Goal: Entertainment & Leisure: Consume media (video, audio)

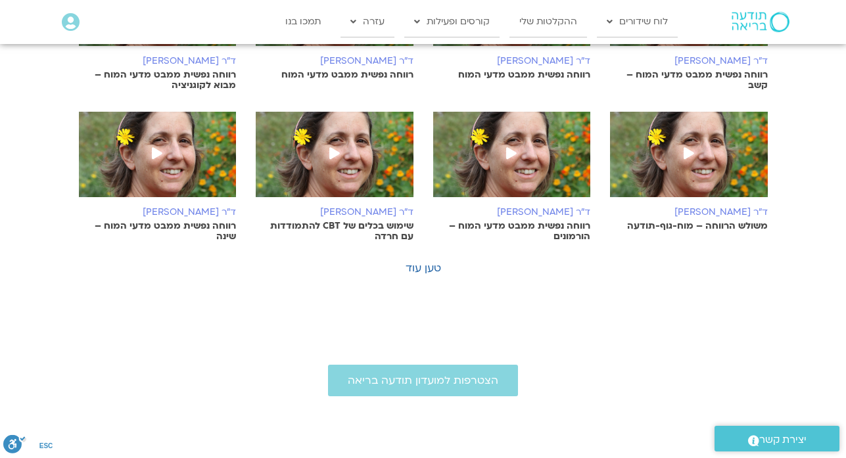
scroll to position [789, 0]
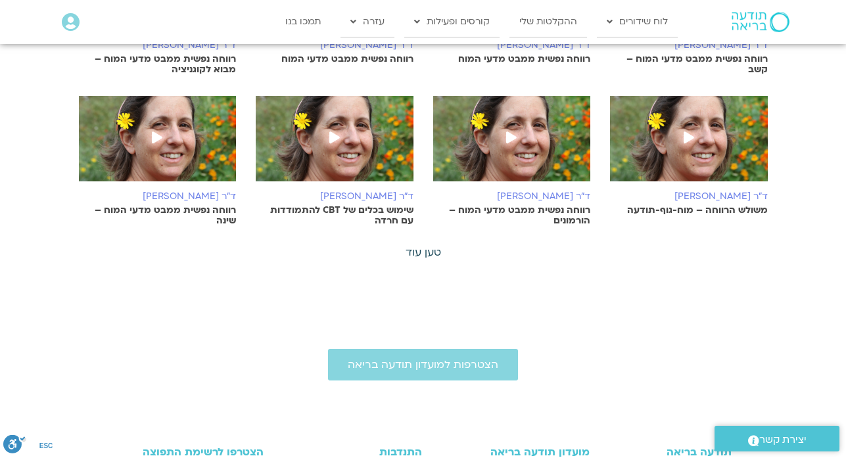
click at [412, 252] on link "טען עוד" at bounding box center [424, 252] width 36 height 14
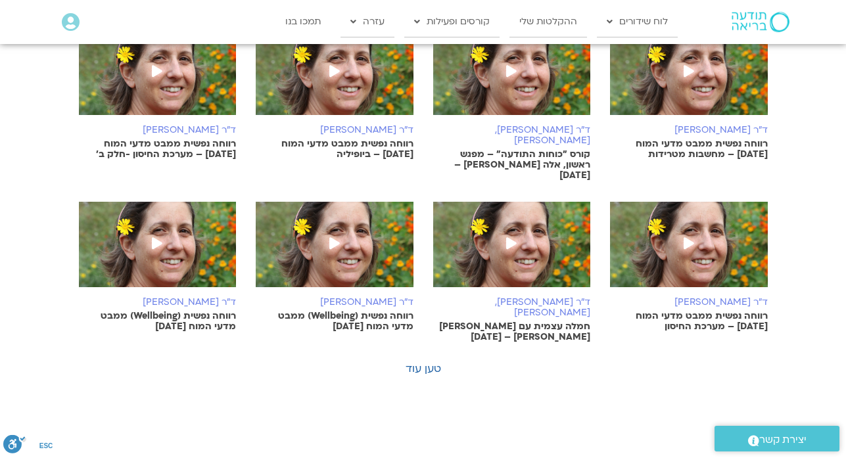
scroll to position [1342, 0]
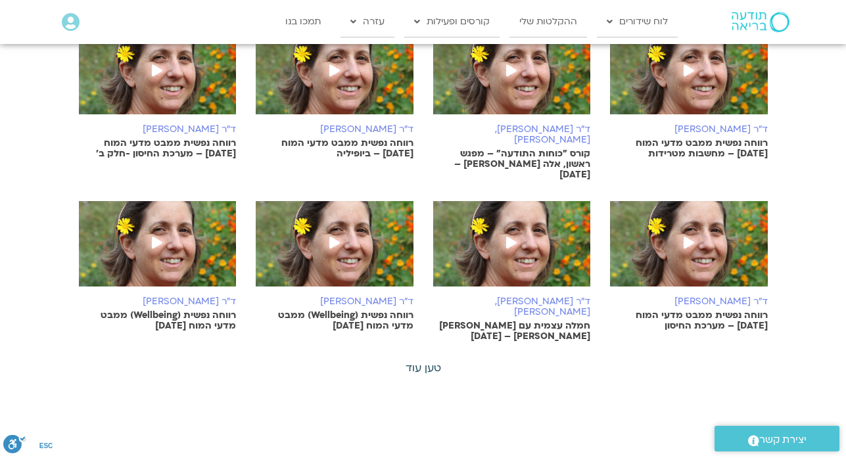
click at [412, 361] on link "טען עוד" at bounding box center [424, 368] width 36 height 14
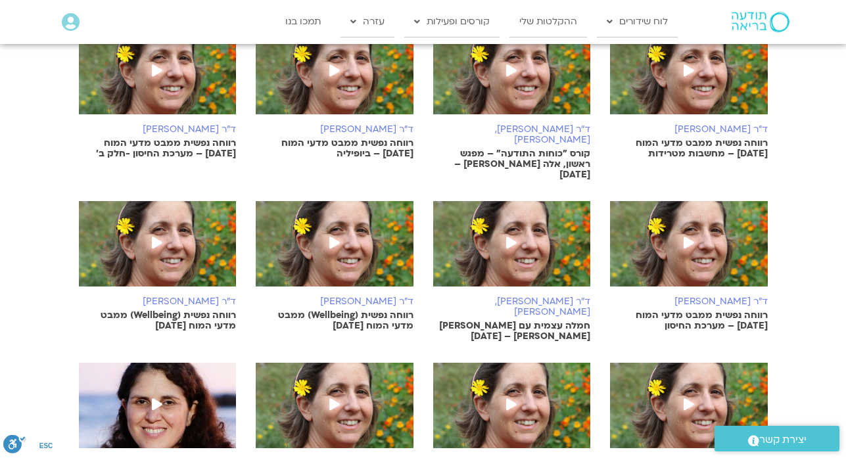
click at [412, 445] on link ".st0{fill:#FFFFFF;} יצירת קשר" at bounding box center [777, 439] width 125 height 26
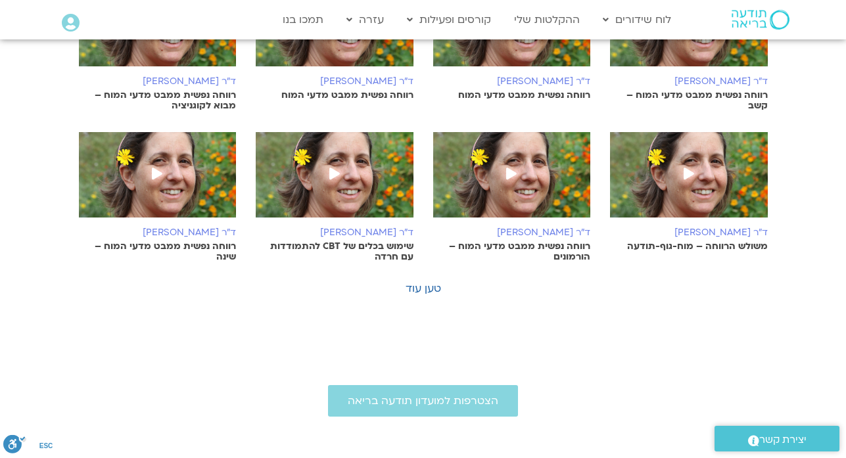
scroll to position [727, 0]
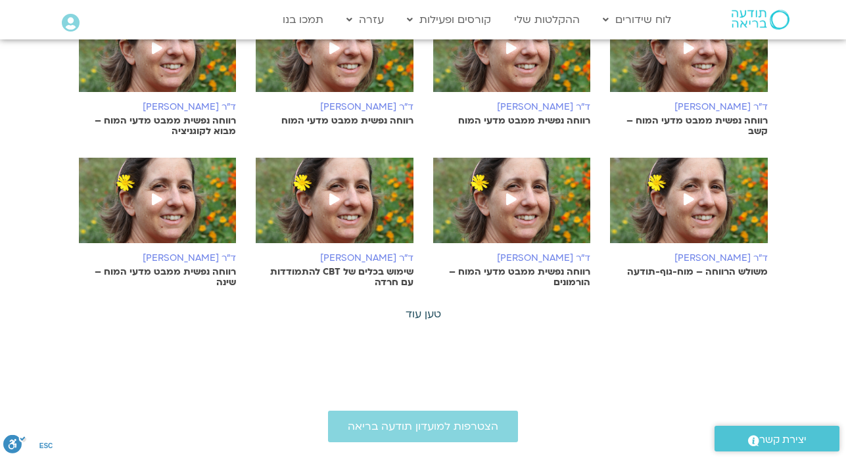
click at [420, 314] on link "טען עוד" at bounding box center [424, 314] width 36 height 14
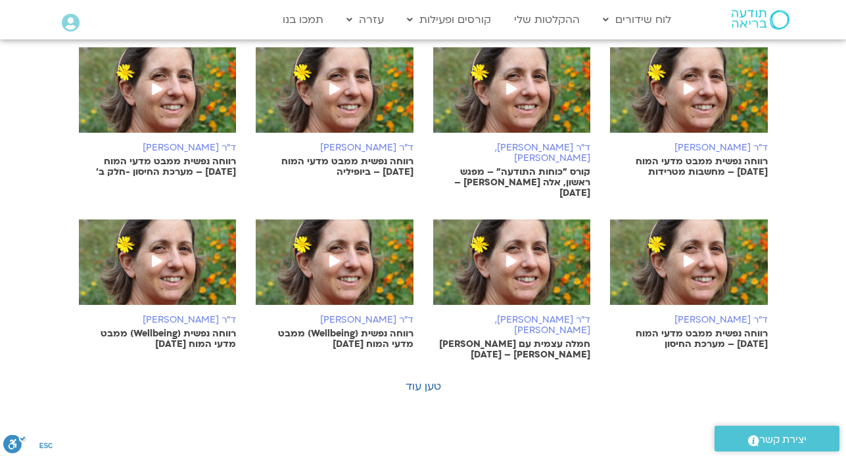
scroll to position [1332, 0]
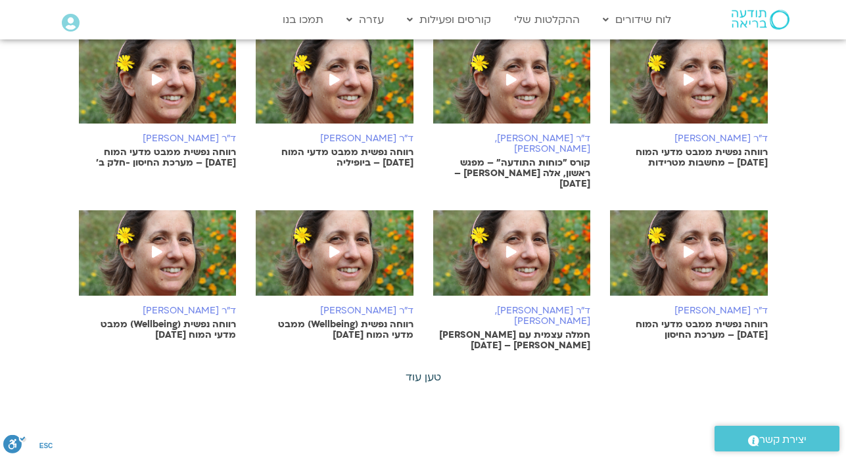
click at [420, 370] on link "טען עוד" at bounding box center [424, 377] width 36 height 14
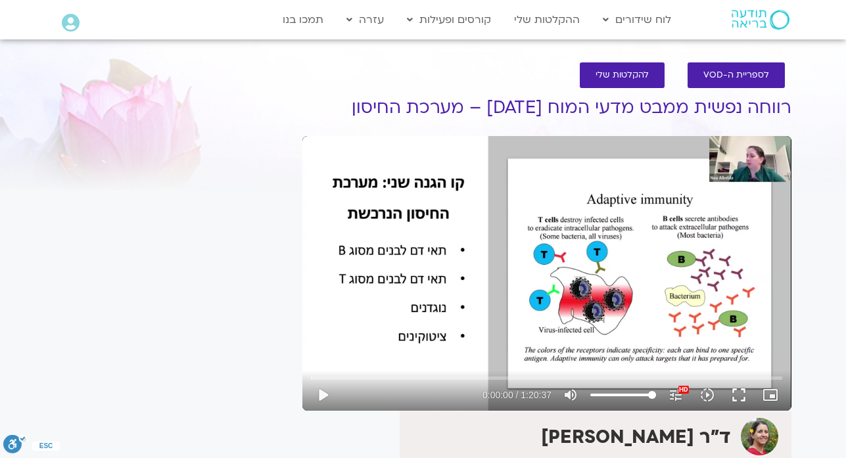
click at [212, 231] on div "It seems we can't find what you're looking for. It seems we can't find what you…" at bounding box center [172, 363] width 247 height 575
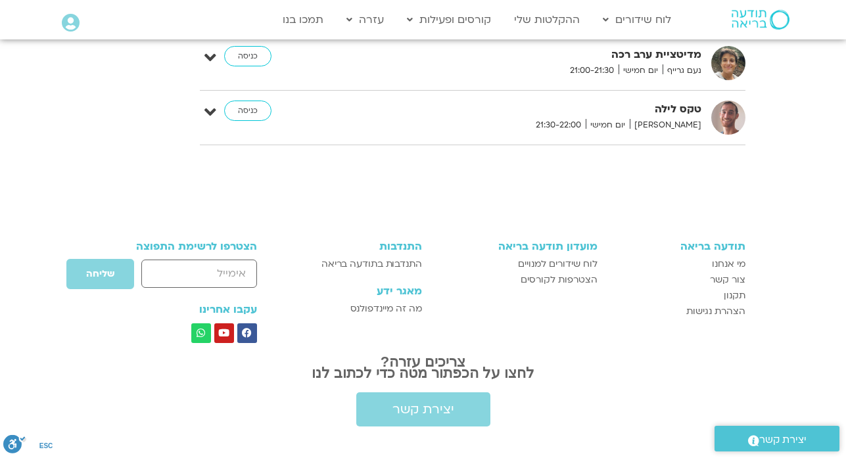
scroll to position [3967, 0]
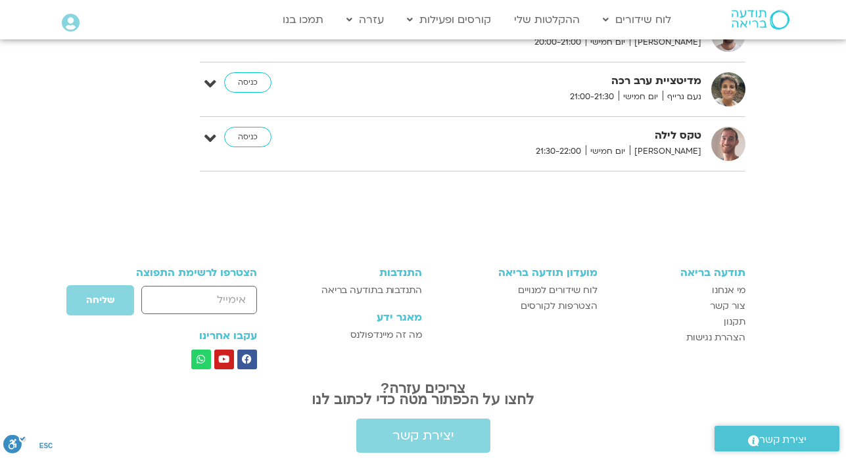
click at [691, 201] on div "תודעה בריאה מי אנחנו צור קשר תקנון הצהרת נגישות מועדון תודעה בריאה לוח שידורים …" at bounding box center [424, 350] width 658 height 298
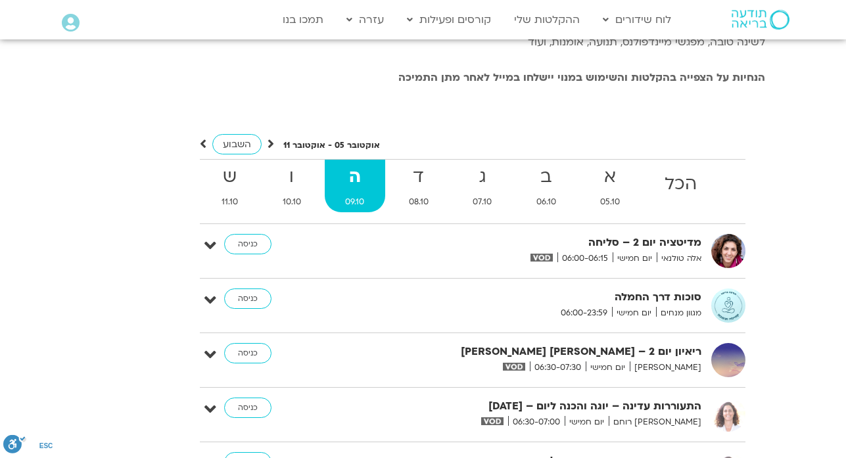
scroll to position [2731, 0]
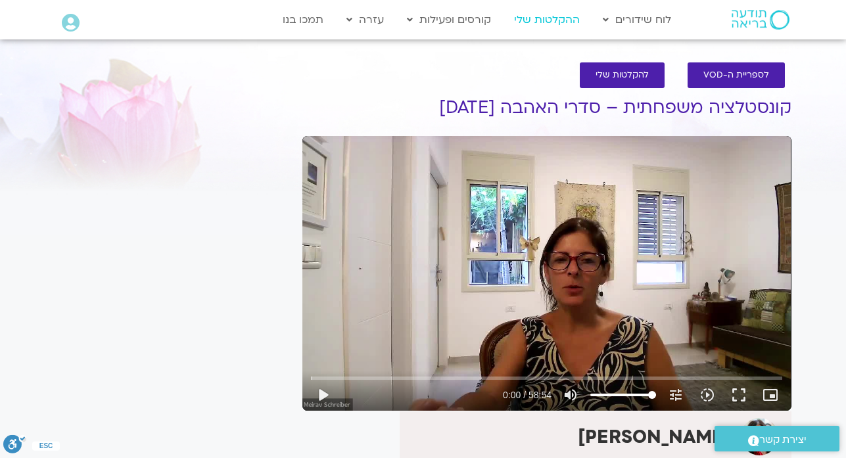
click at [522, 23] on link "ההקלטות שלי" at bounding box center [547, 19] width 79 height 25
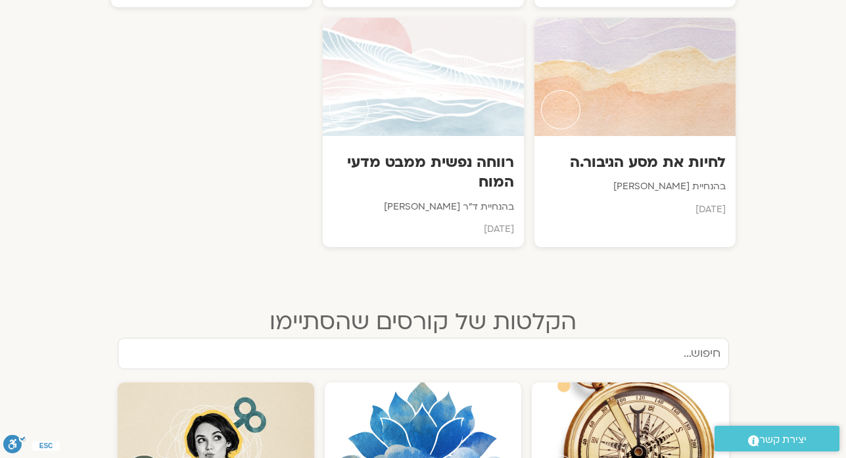
scroll to position [1505, 0]
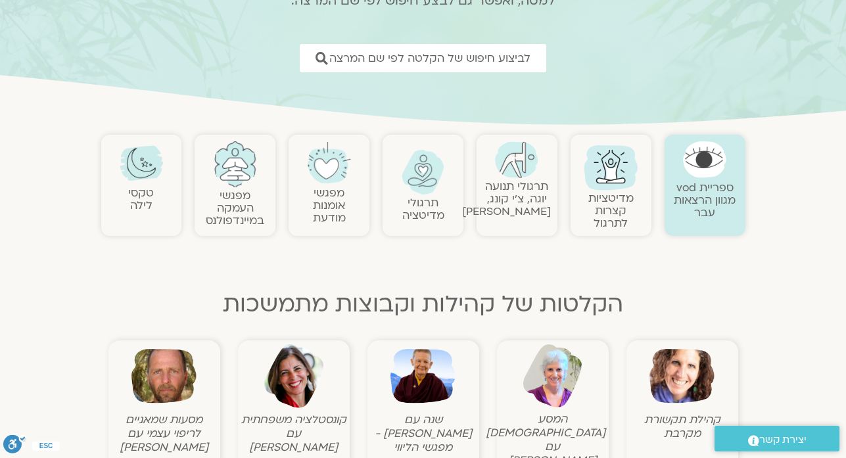
scroll to position [137, 0]
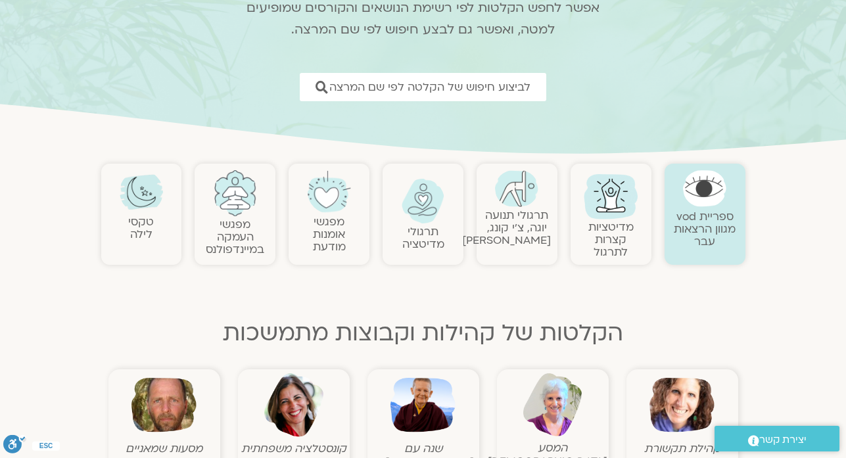
click at [295, 427] on img at bounding box center [293, 405] width 65 height 65
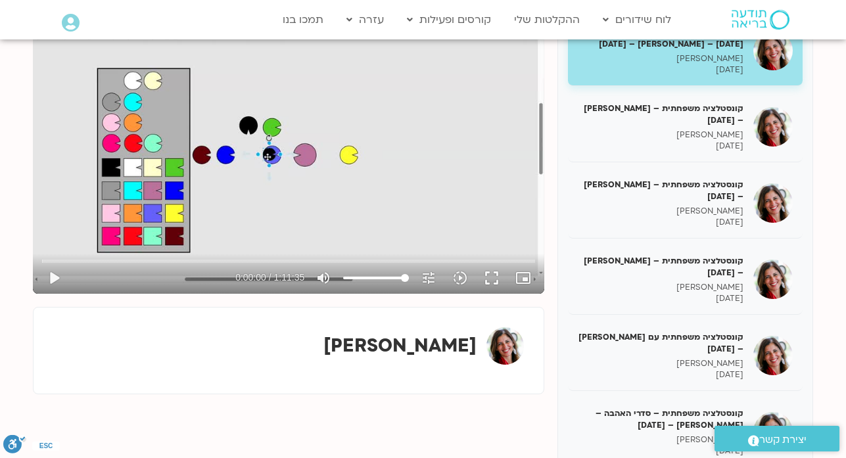
scroll to position [171, 0]
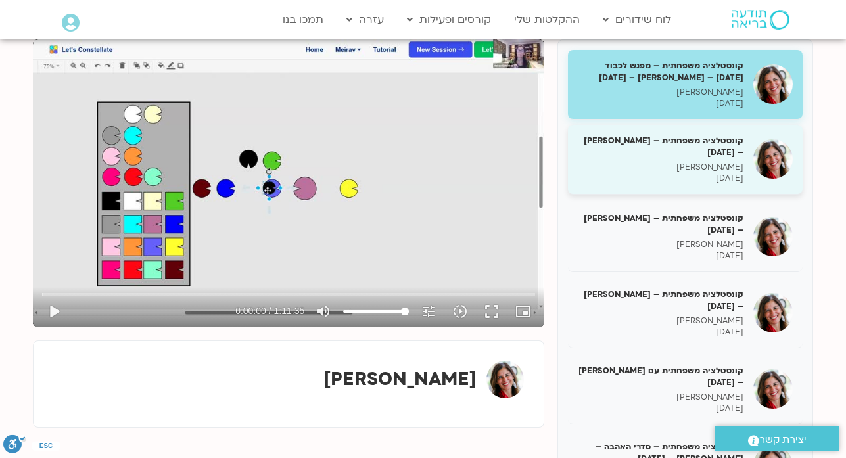
click at [728, 158] on h5 "קונסטלציה משפחתית – מירב שרייבר – 06/05/25" at bounding box center [661, 147] width 166 height 24
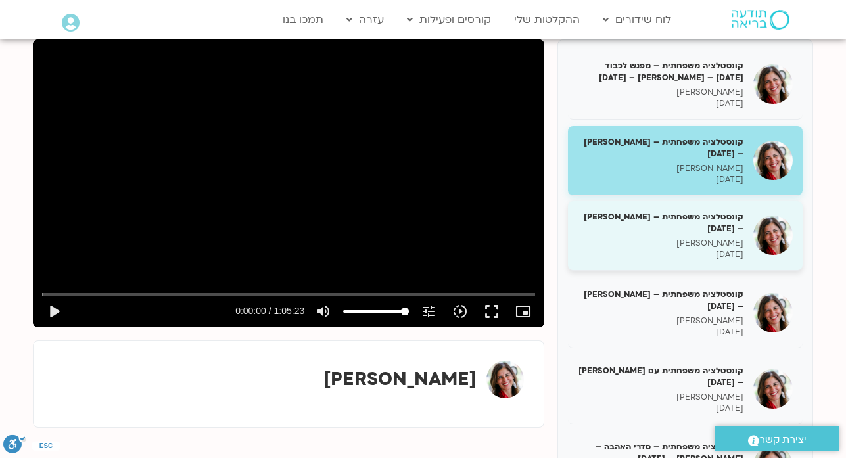
click at [721, 249] on p "מירב שרייבר" at bounding box center [661, 243] width 166 height 11
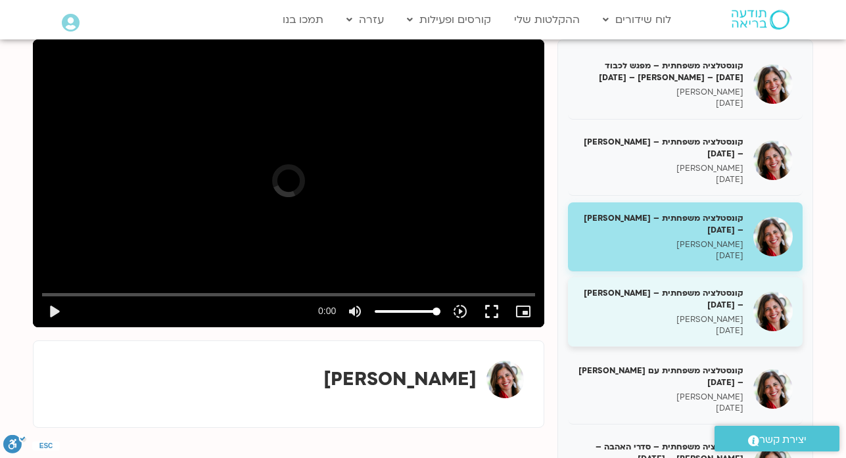
click at [723, 337] on p "20/05/2025" at bounding box center [661, 331] width 166 height 11
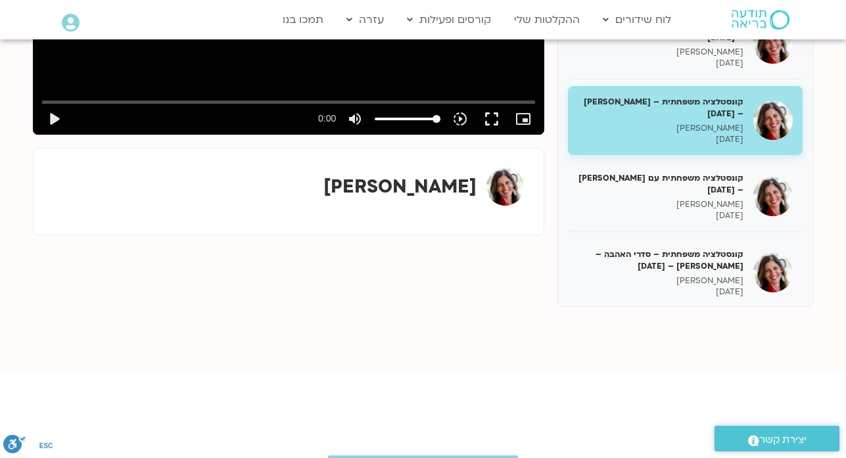
scroll to position [390, 0]
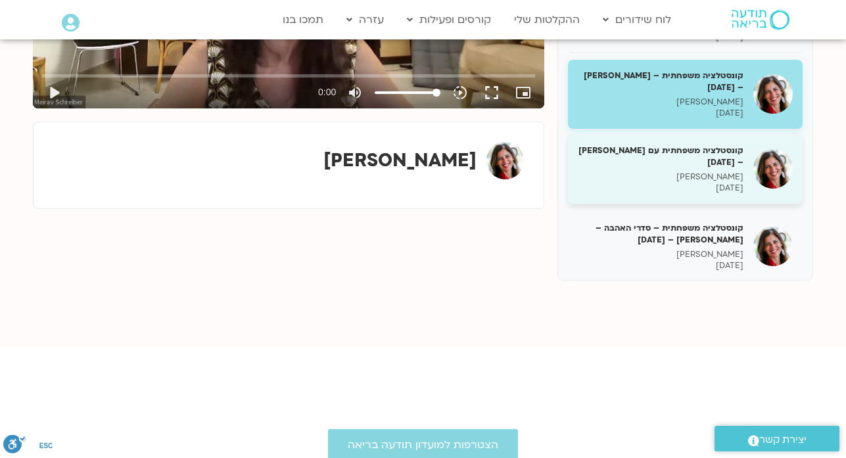
click at [732, 168] on h5 "קונסטלציה משפחתית עם מירב שרייבר – 27/05/25" at bounding box center [661, 157] width 166 height 24
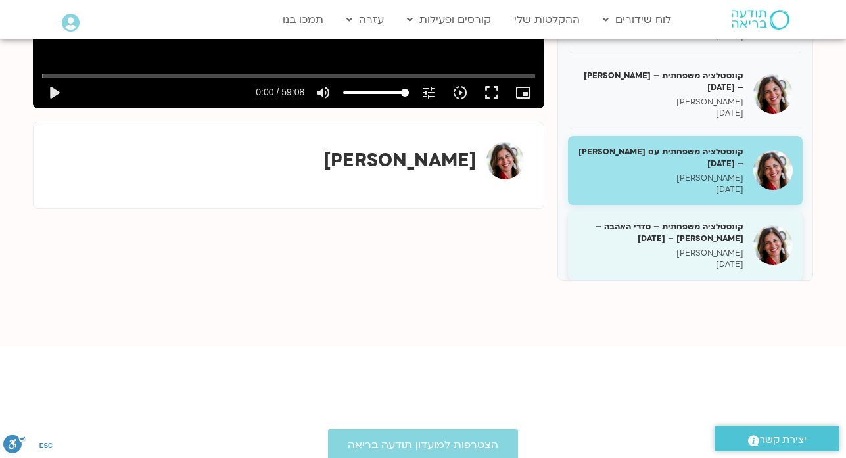
click at [727, 258] on div "קונסטלציה משפחתית – סדרי האהבה – מירב שרייבר – 17/06/25 מירב שרייבר 17/06/2025" at bounding box center [661, 245] width 166 height 49
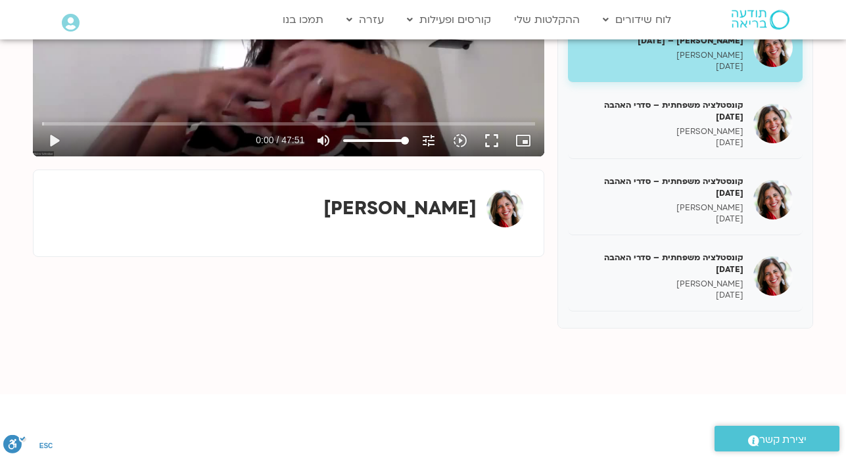
scroll to position [259, 0]
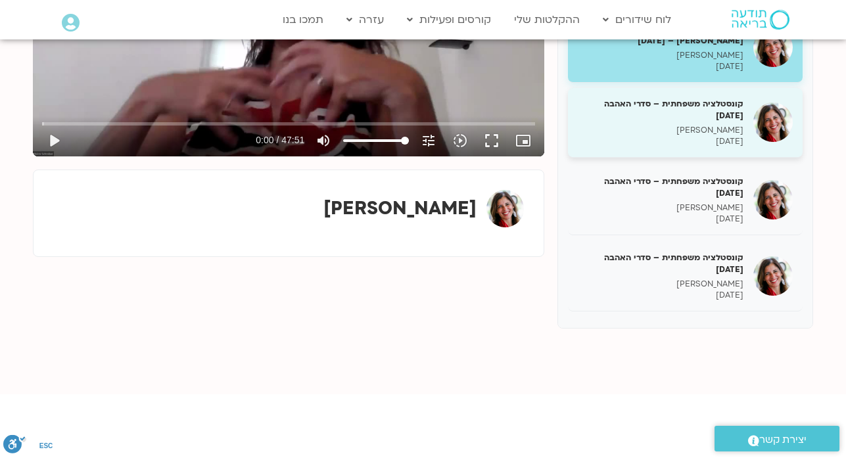
click at [639, 125] on p "מירב שרייבר" at bounding box center [661, 130] width 166 height 11
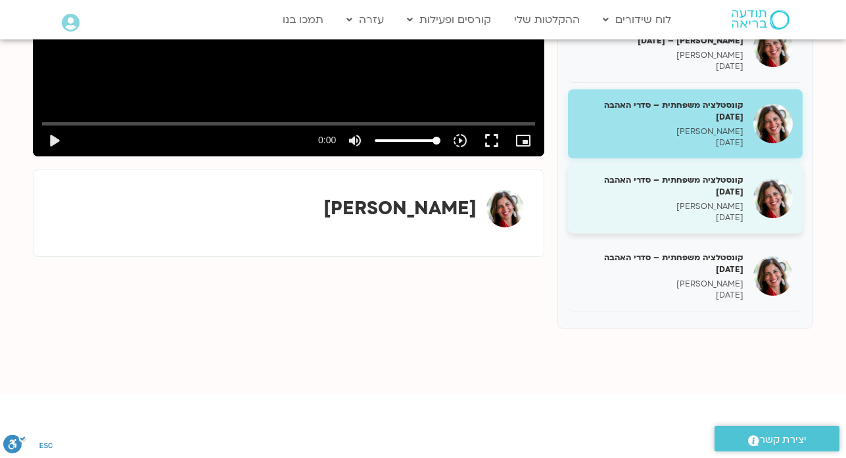
click at [678, 214] on p "08/07/2025" at bounding box center [661, 217] width 166 height 11
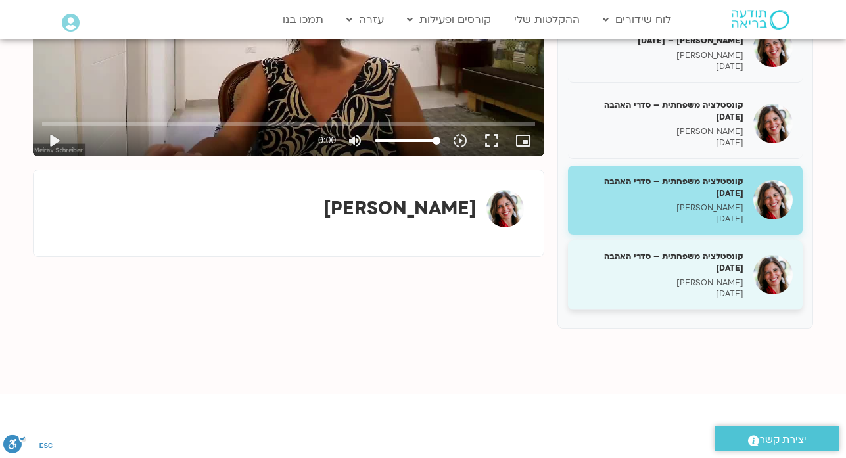
click at [702, 284] on p "מירב שרייבר" at bounding box center [661, 283] width 166 height 11
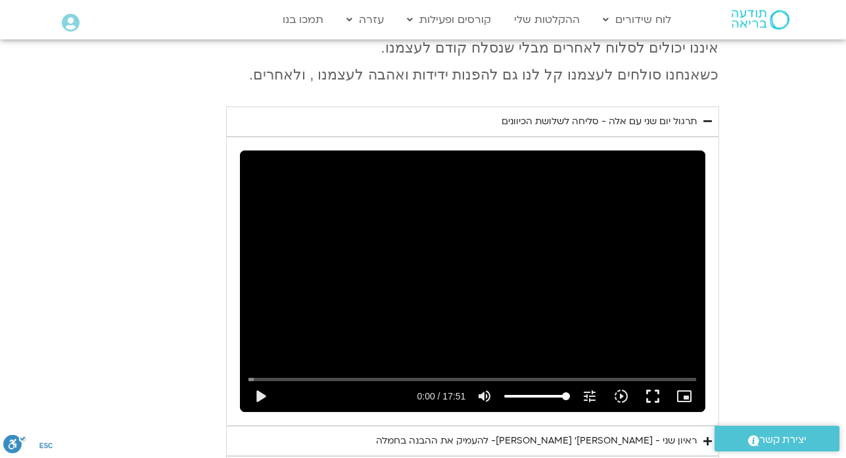
scroll to position [823, 0]
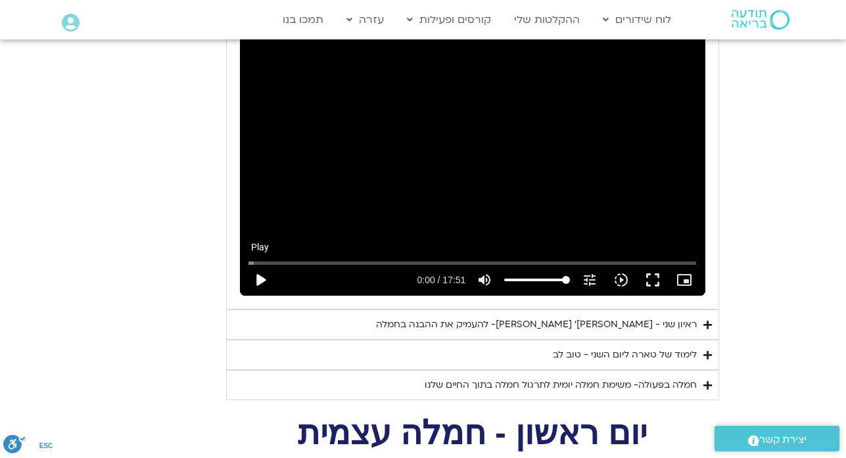
click at [258, 264] on button "play_arrow" at bounding box center [261, 280] width 32 height 32
type input "1.301345"
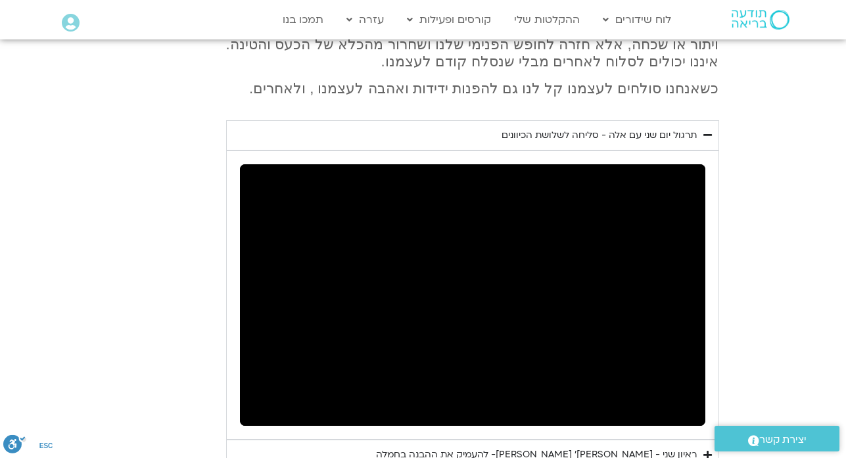
scroll to position [717, 0]
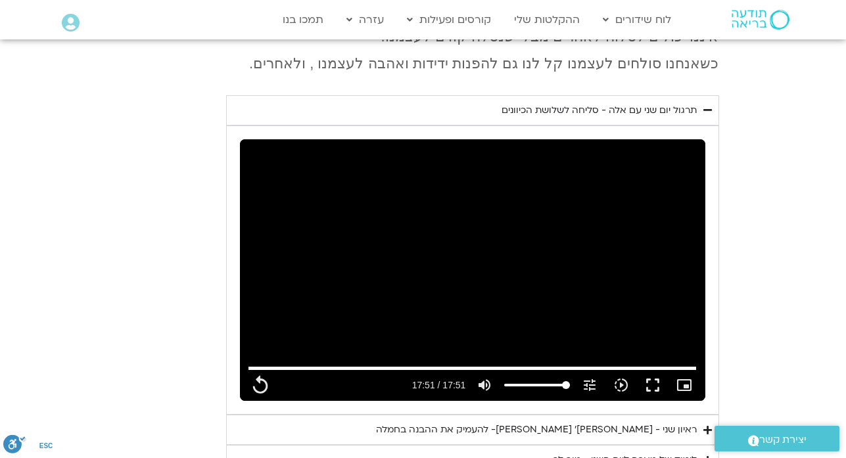
click at [444, 422] on div "ראיון שני - טארה בראך ופרופ׳ דן סיגל- להעמיק את ההבנה בחמלה" at bounding box center [536, 430] width 321 height 16
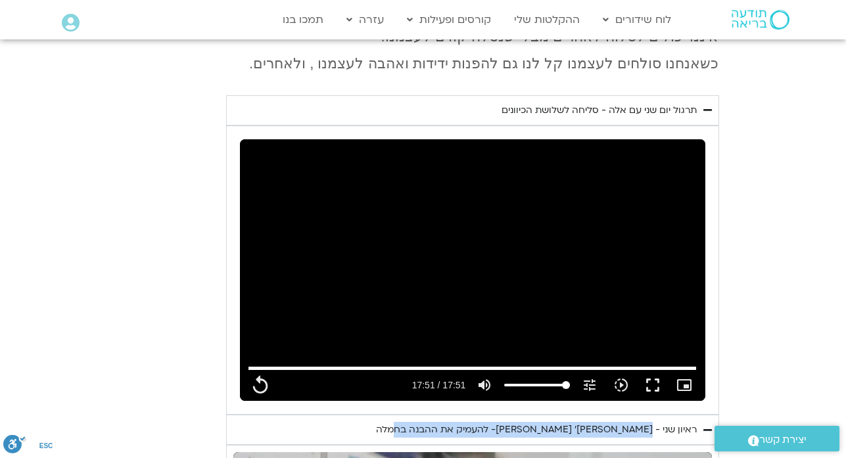
drag, startPoint x: 654, startPoint y: 393, endPoint x: 424, endPoint y: 393, distance: 229.5
click at [424, 422] on div "ראיון שני - טארה בראך ופרופ׳ דן סיגל- להעמיק את ההבנה בחמלה" at bounding box center [536, 430] width 321 height 16
copy div "טארה בראך ופרופ׳ דן סיגל- להעמיק את ההבנה בחמלה"
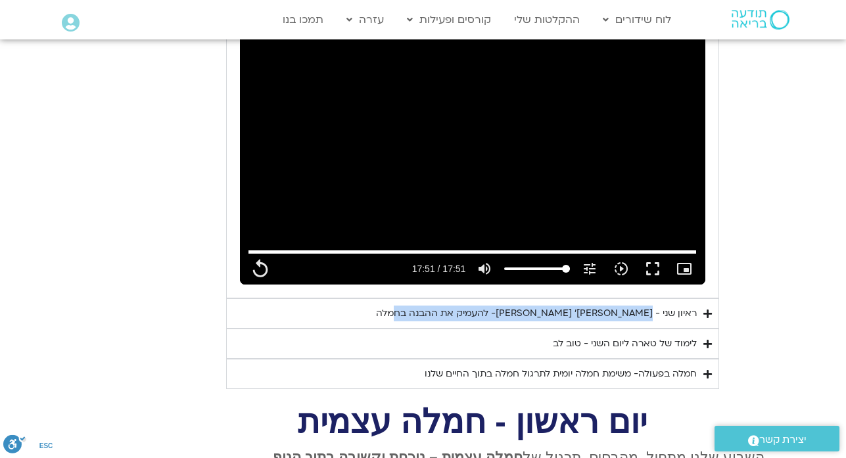
scroll to position [849, 0]
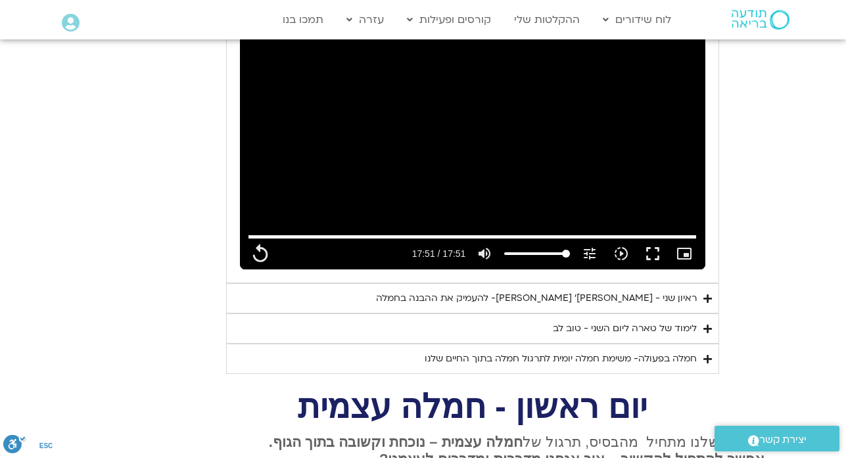
click at [706, 294] on icon "Accordion. Open links with Enter or Space, close with Escape, and navigate with…" at bounding box center [708, 299] width 9 height 10
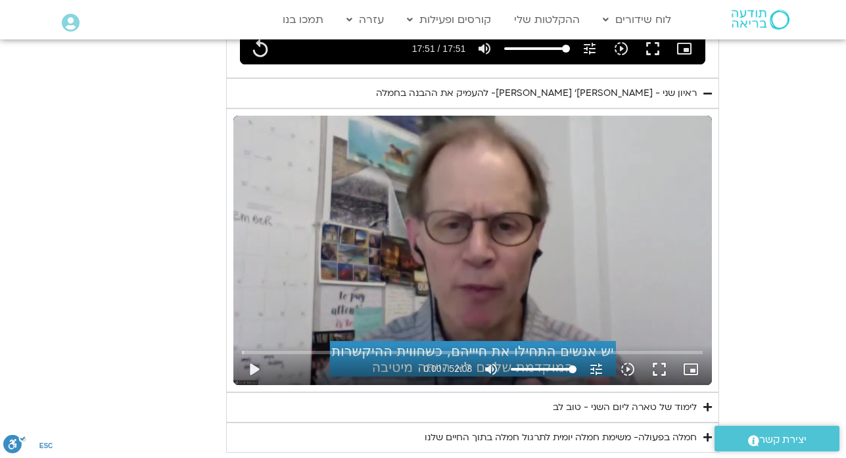
scroll to position [1059, 0]
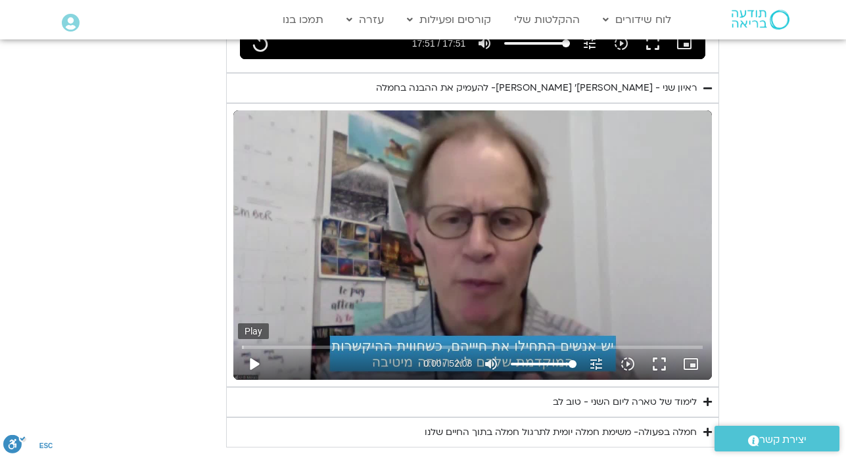
click at [253, 349] on button "play_arrow" at bounding box center [254, 365] width 32 height 32
type input "1071.88"
type input "0.067679"
type input "1071.88"
type input "0.199413"
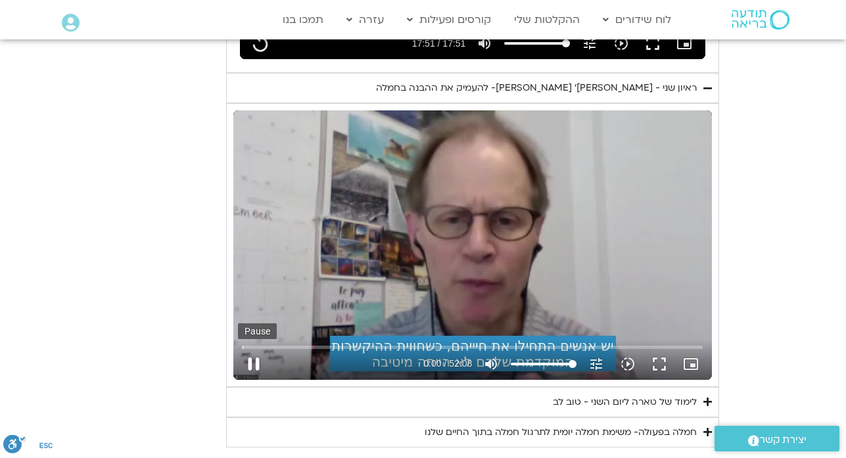
type input "1071.88"
type input "0.339061"
type input "1071.88"
type input "0.471687"
type input "1071.88"
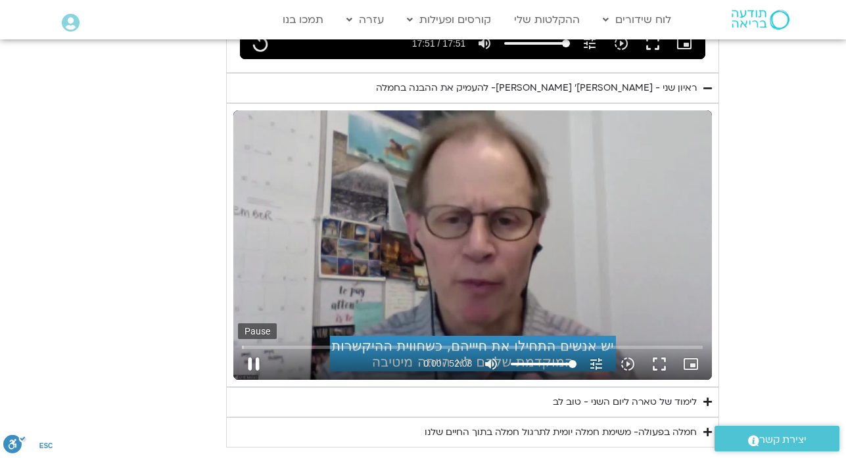
type input "0.602405"
type input "1071.88"
type input "0.735142"
type input "1071.88"
type input "0.86606"
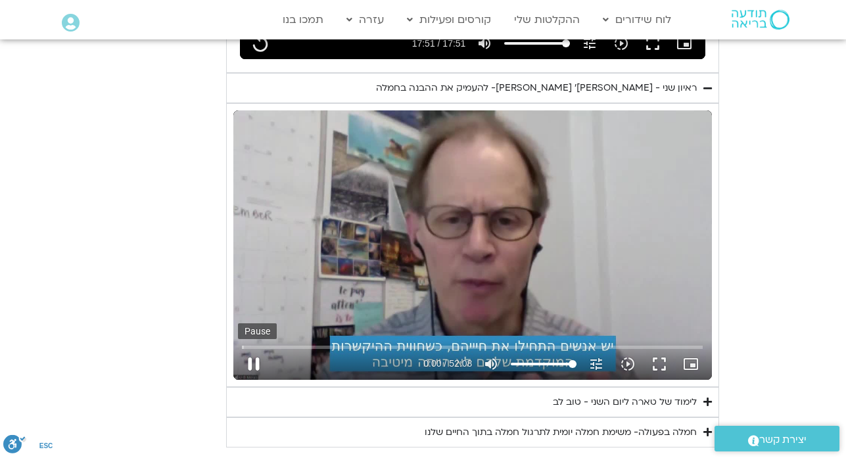
type input "1071.88"
type input "0.994119"
type input "1071.88"
type input "1.122082"
type input "1071.88"
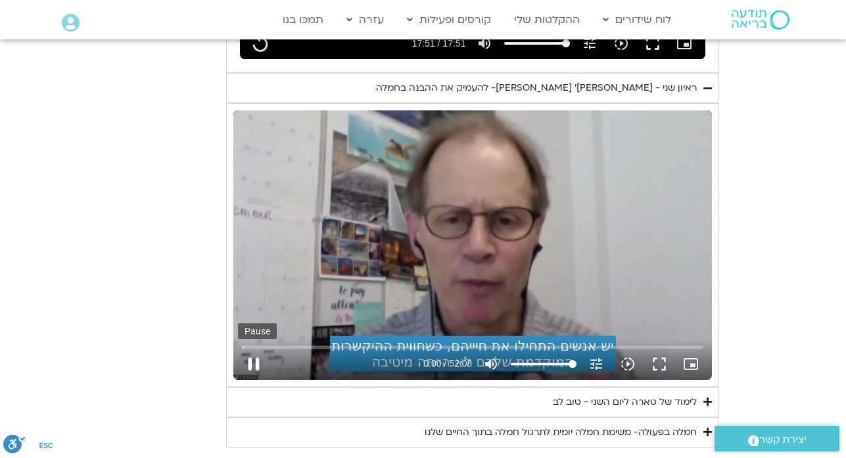
type input "1.249097"
type input "1071.88"
type input "1.379636"
type input "1071.88"
type input "1.513388"
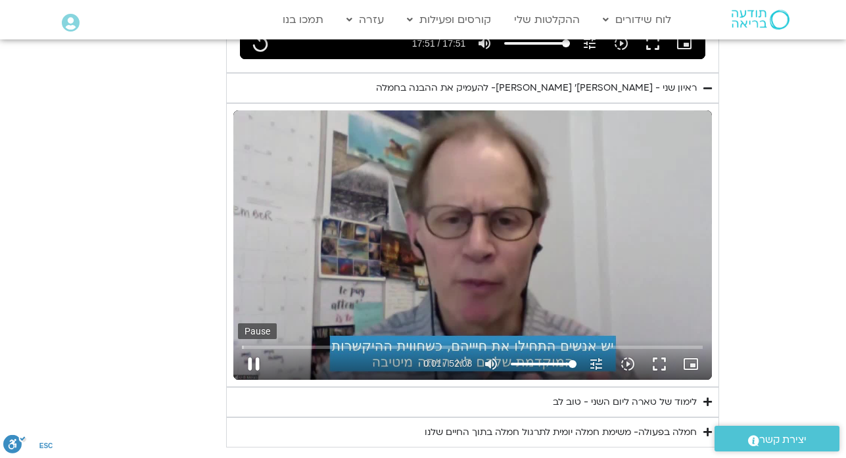
type input "1071.88"
type input "1.641385"
type input "1071.88"
type input "1.76755"
type input "1071.88"
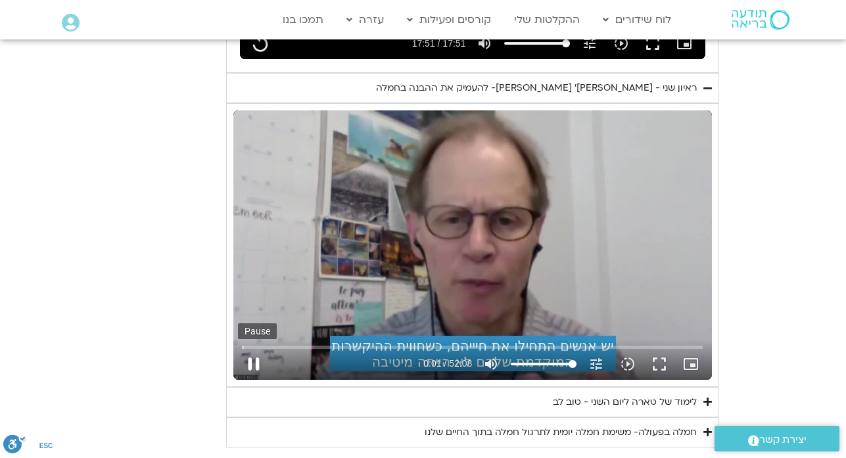
type input "1.892913"
type input "1071.88"
type input "2.021344"
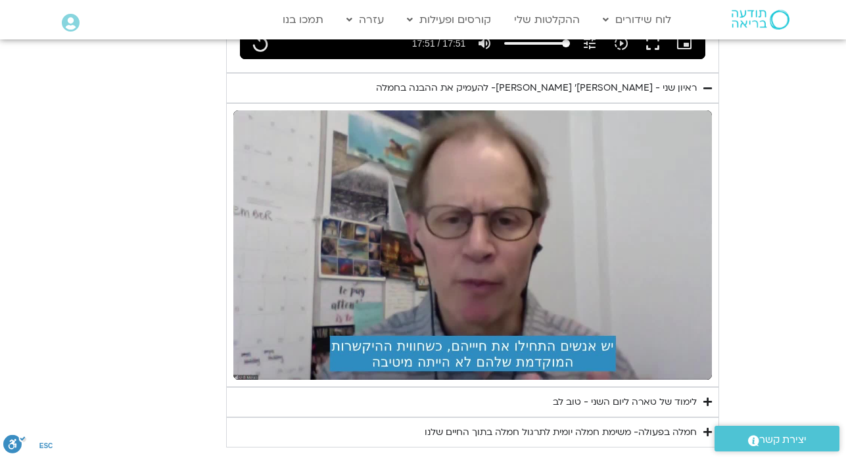
type input "1071.88"
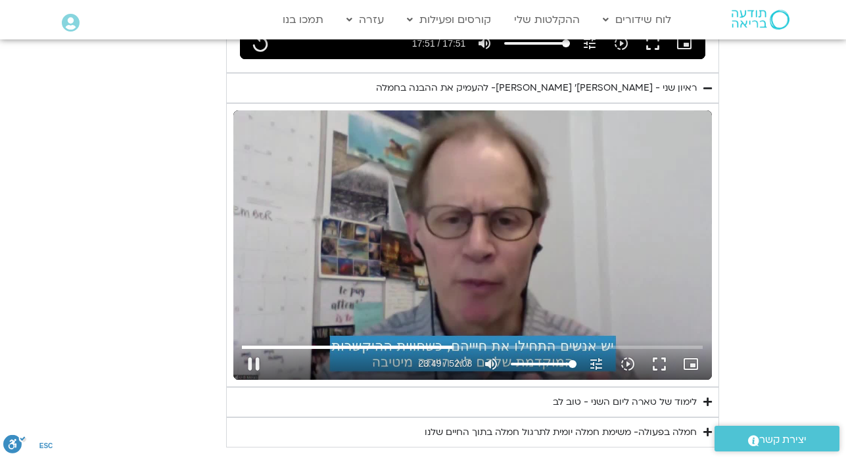
type input "1429.124397"
type input "1071.88"
type input "1429.201692"
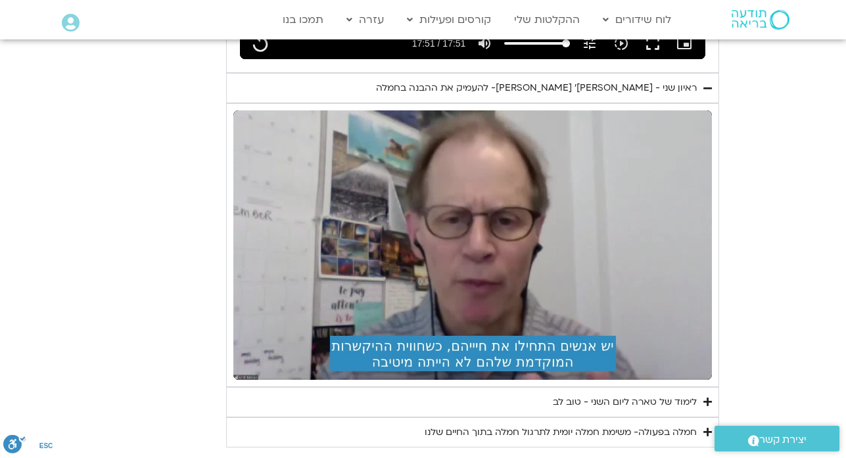
type input "1071.88"
type input "1429.41845"
type input "1071.88"
type input "1429.478382"
type input "1071.88"
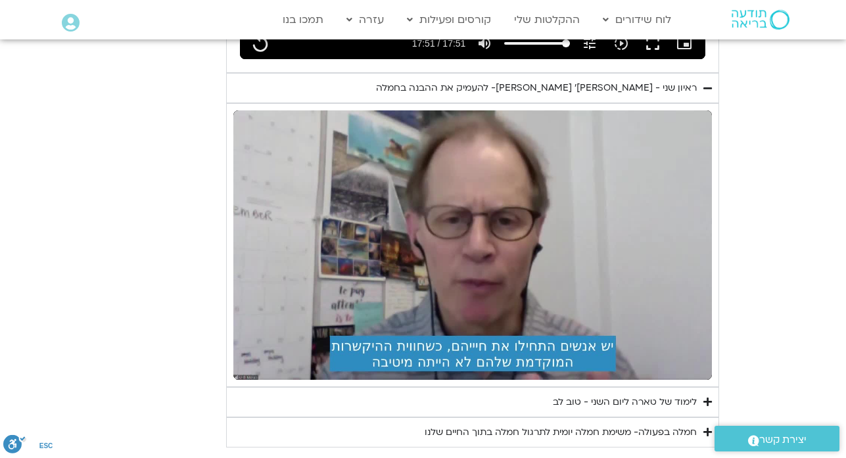
type input "1429.972852"
type input "1071.88"
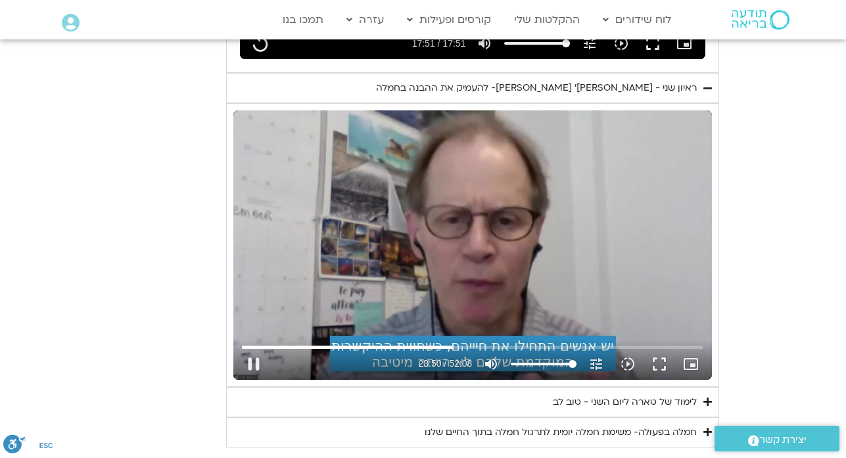
type input "1430.119484"
type input "1071.88"
type input "1430.185837"
type input "1071.88"
type input "1430.302158"
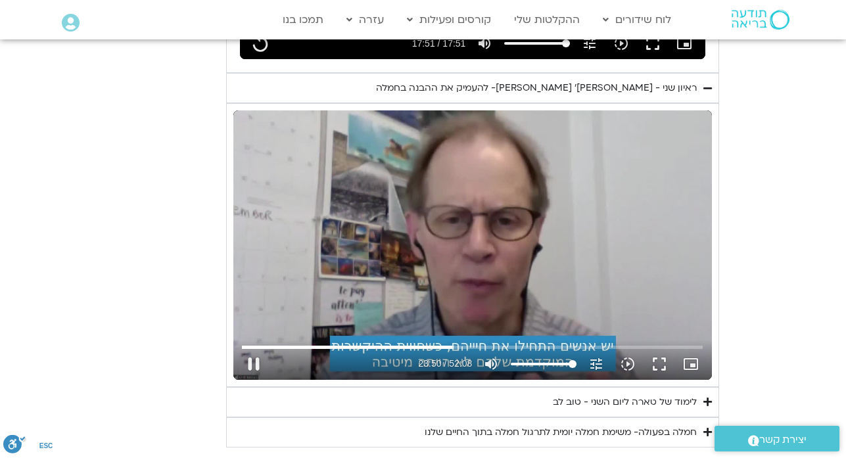
type input "1071.88"
type input "1430.42858"
type input "1071.88"
type input "1430.561803"
type input "1071.88"
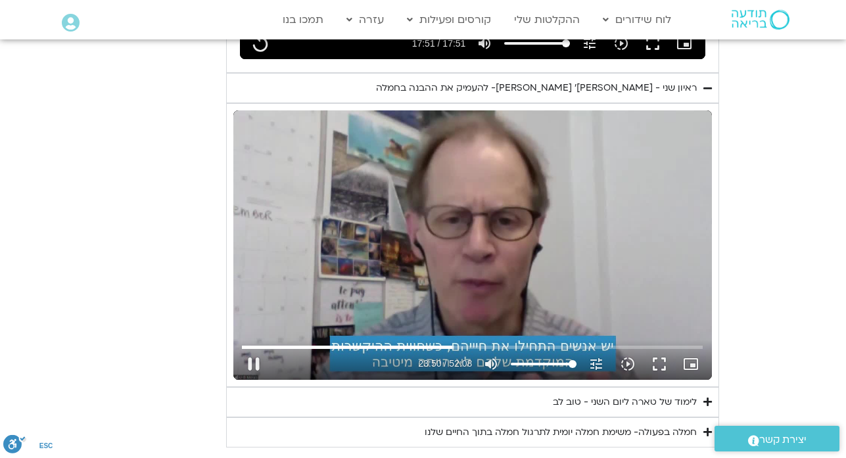
type input "1430.690891"
type input "1071.88"
type input "1430.82262"
type input "1071.88"
type input "1430.964634"
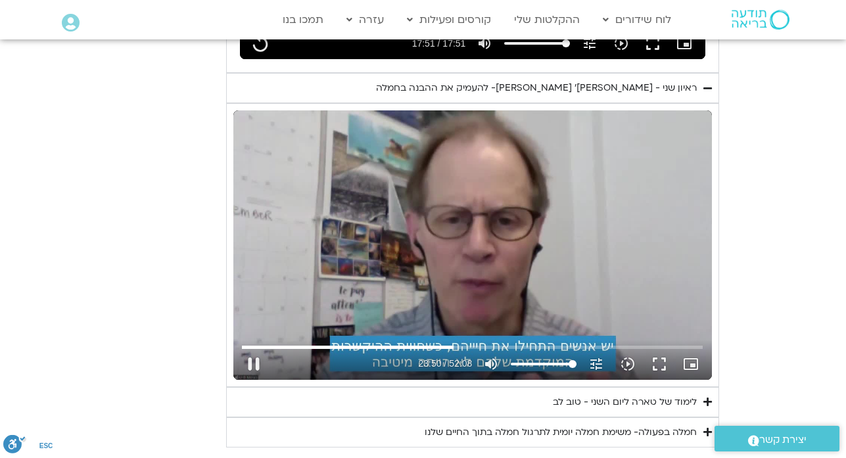
type input "1071.88"
type input "1431.098042"
type input "1071.88"
type input "1431.251728"
type input "1071.88"
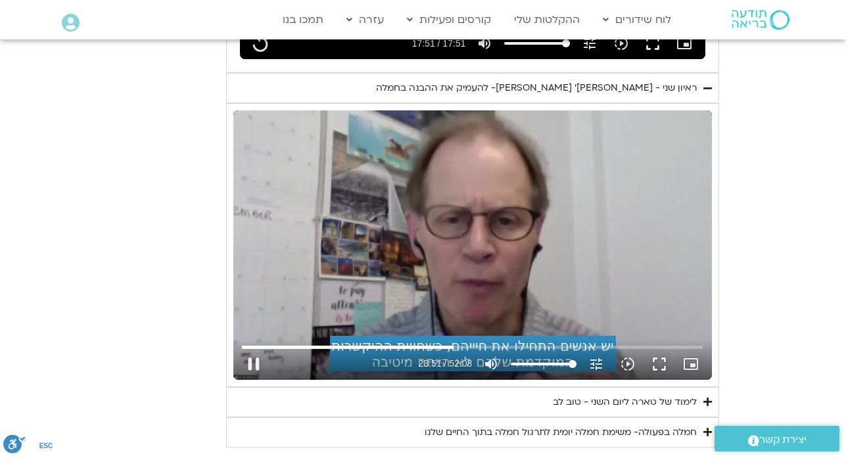
type input "1431.421161"
type input "1071.88"
type input "1431.561321"
type input "1071.88"
type input "1431.697244"
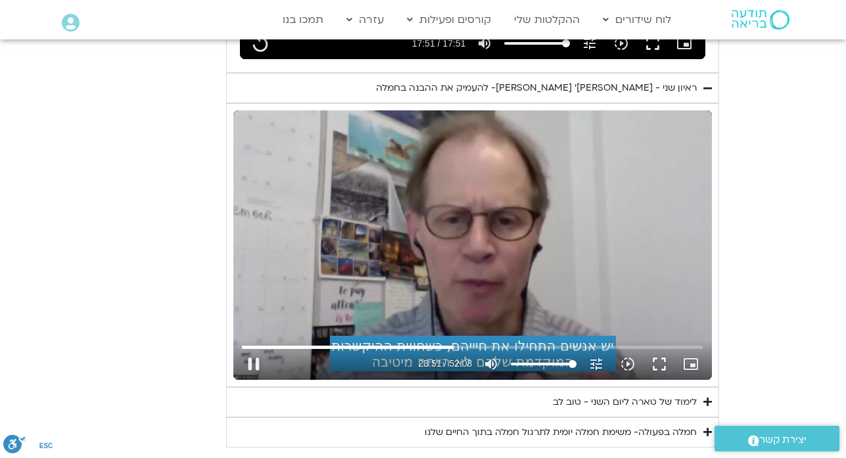
type input "1071.88"
type input "1431.852513"
type input "1071.88"
type input "1432.049606"
type input "1071.88"
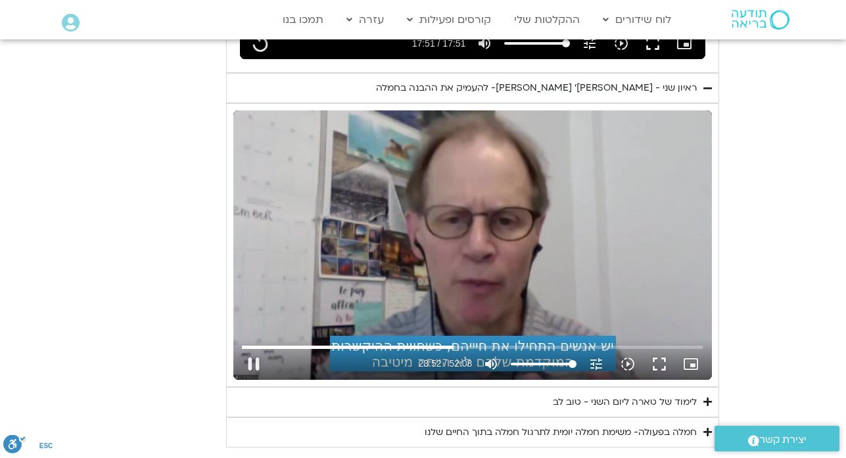
type input "1432.50581"
type input "1071.88"
type input "1432.643918"
type input "1071.88"
type input "1432.779163"
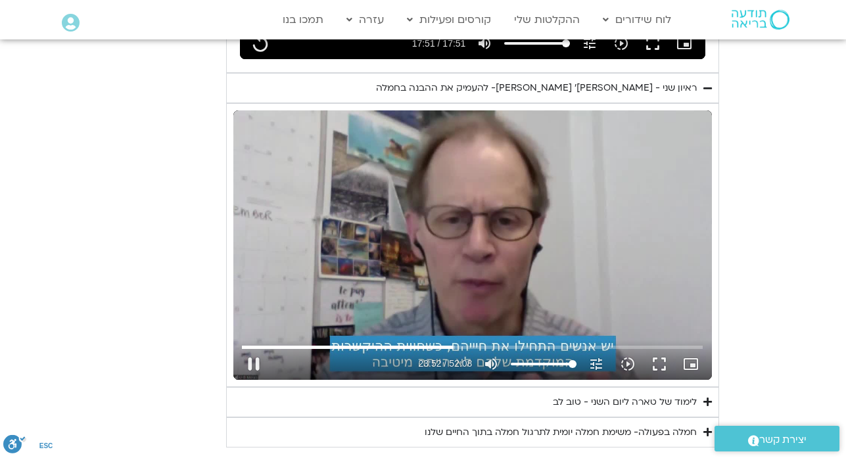
type input "1071.88"
type input "1432.916358"
type input "1071.88"
type input "1433.04826"
type input "1071.88"
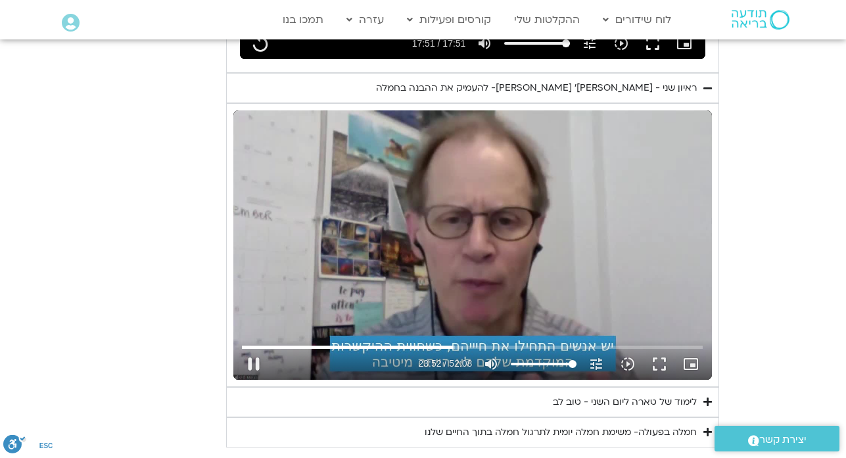
type input "1433.176643"
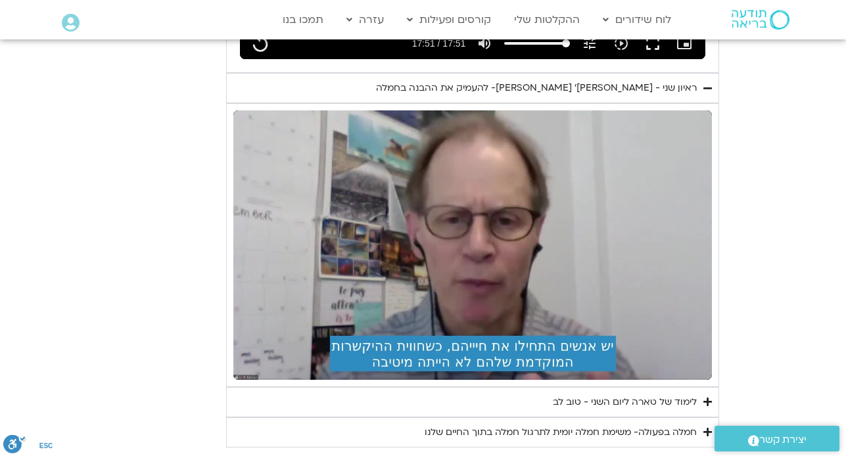
type input "1071.88"
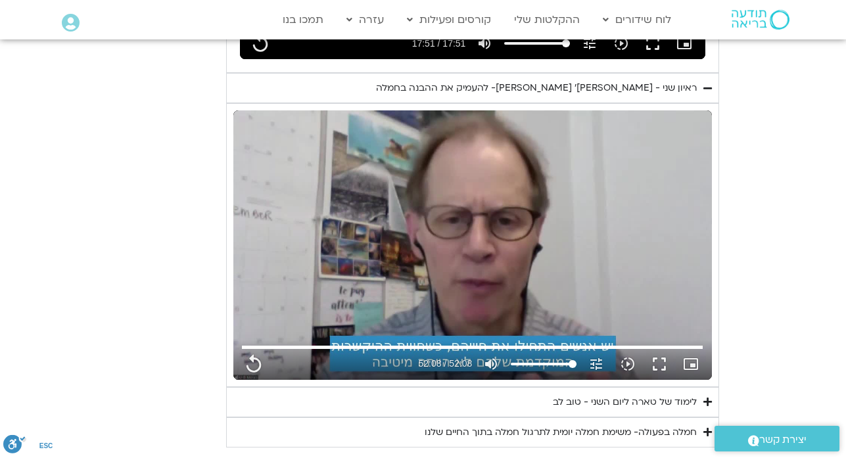
type input "3128.933333"
type input "1071.88"
type input "3128.933333"
type input "1071.88"
type input "3128.933333"
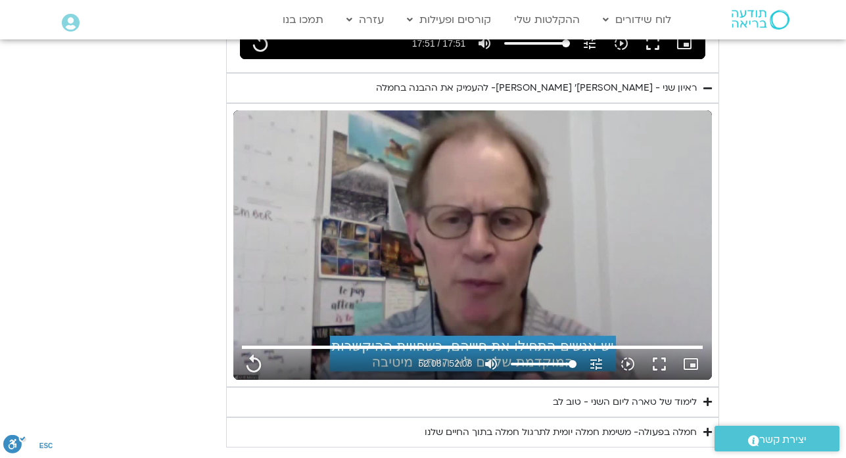
type input "1071.88"
type input "3128.933333"
type input "1071.88"
type input "3128.933333"
type input "1071.88"
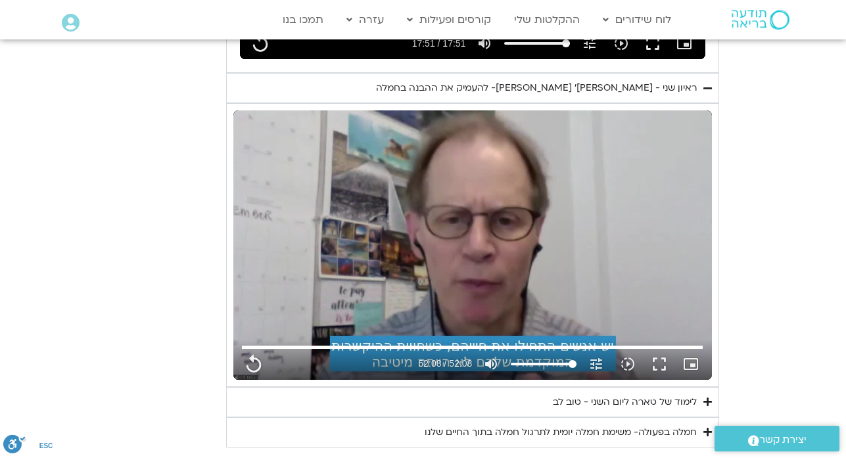
type input "3128.933333"
type input "1071.88"
type input "3128.933333"
type input "1071.88"
type input "3128.933333"
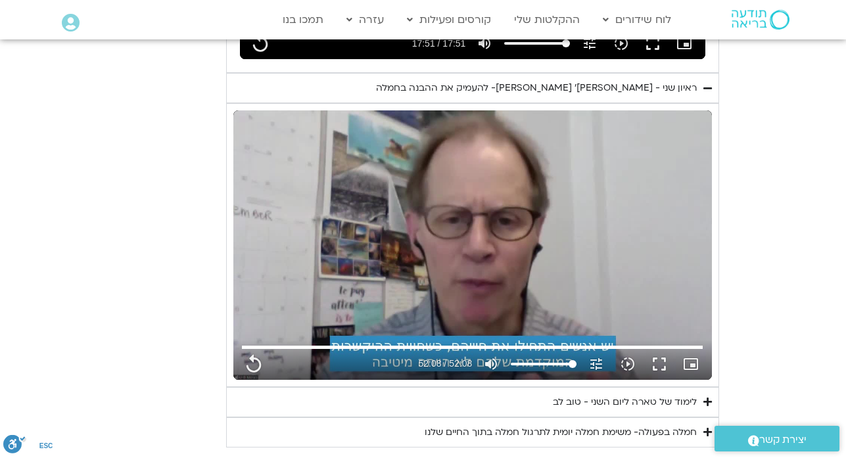
type input "1071.88"
type input "3128.933333"
type input "1071.88"
type input "3128.933333"
type input "1071.88"
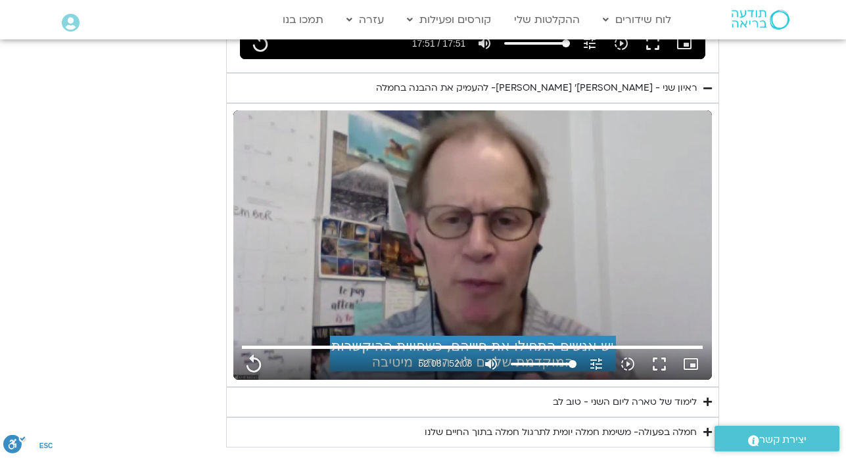
type input "3128.933333"
type input "1071.88"
type input "3128.933333"
type input "1071.88"
type input "3128.933333"
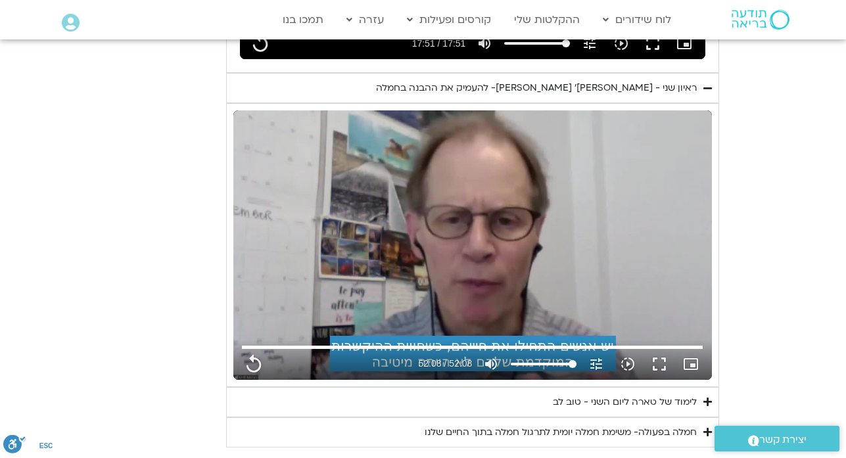
type input "1071.88"
type input "3128.933333"
type input "1071.88"
type input "3128.933333"
type input "1071.88"
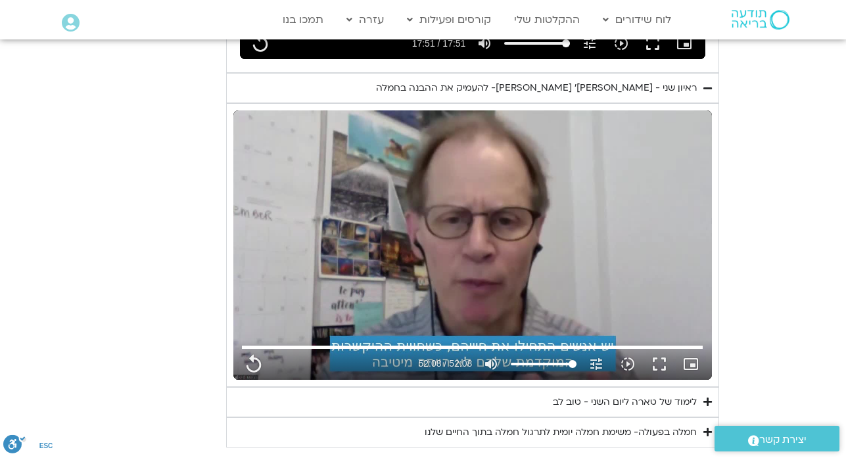
type input "3128.933333"
type input "1071.88"
type input "3128.933333"
type input "1071.88"
type input "3128.933333"
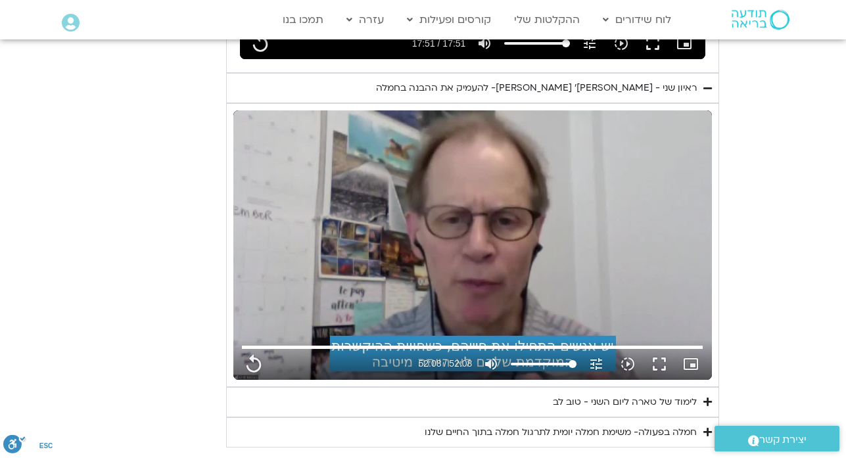
type input "1071.88"
type input "3128.933333"
type input "1071.88"
type input "3128.933333"
type input "1071.88"
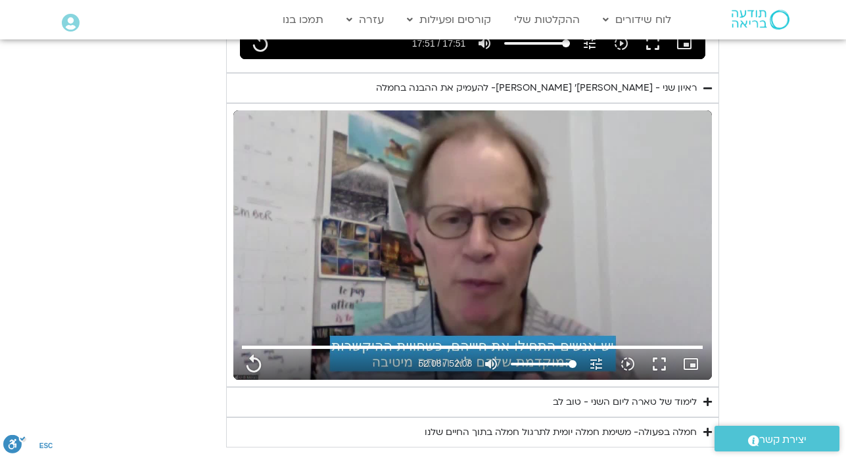
type input "3128.933333"
type input "1071.88"
type input "3128.933333"
type input "1071.88"
type input "3128.933333"
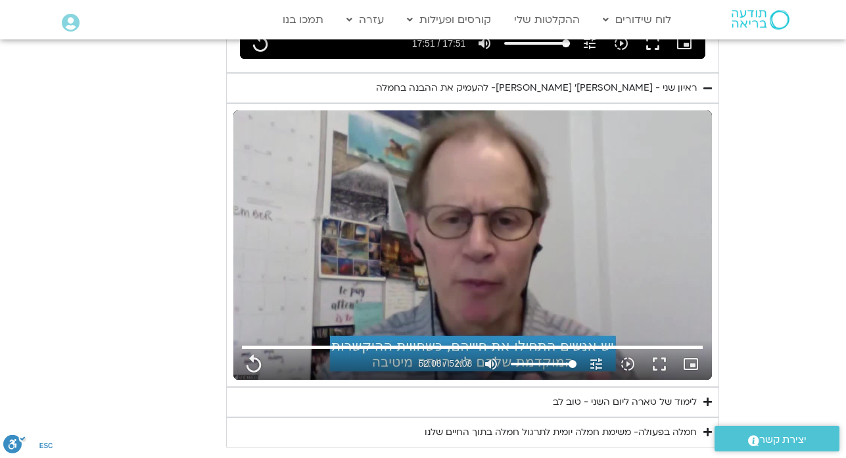
type input "1071.88"
type input "3128.933333"
type input "1071.88"
type input "3128.933333"
type input "1071.88"
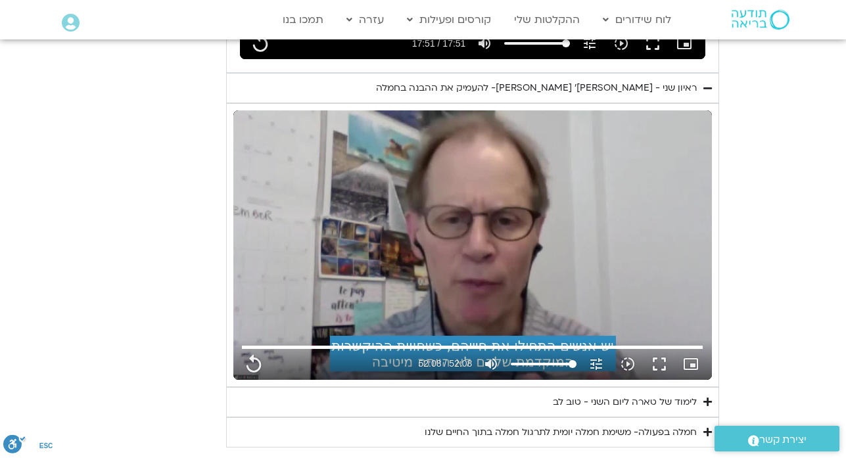
type input "3128.933333"
type input "1071.88"
type input "3128.933333"
type input "1071.88"
type input "3128.933333"
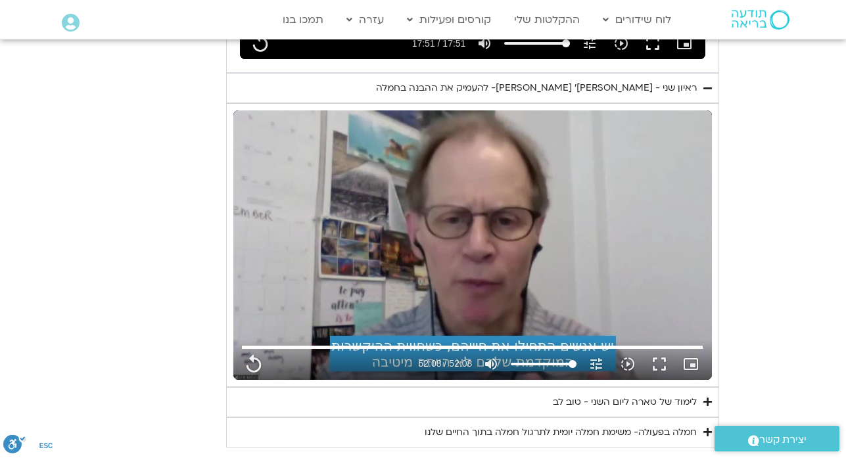
type input "1071.88"
type input "3128.933333"
type input "1071.88"
type input "3128.933333"
type input "1071.88"
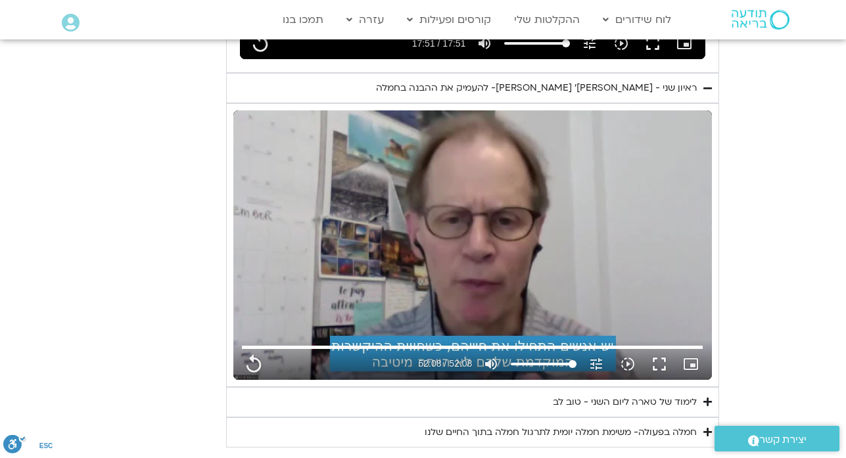
type input "3128.933333"
type input "1071.88"
type input "3128.933333"
type input "1071.88"
type input "3128.933333"
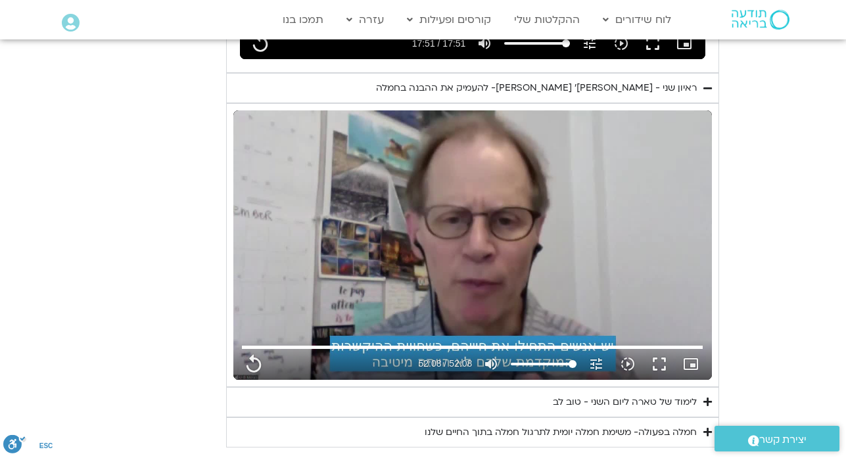
type input "1071.88"
type input "3128.933333"
type input "1071.88"
type input "3128.933333"
type input "1071.88"
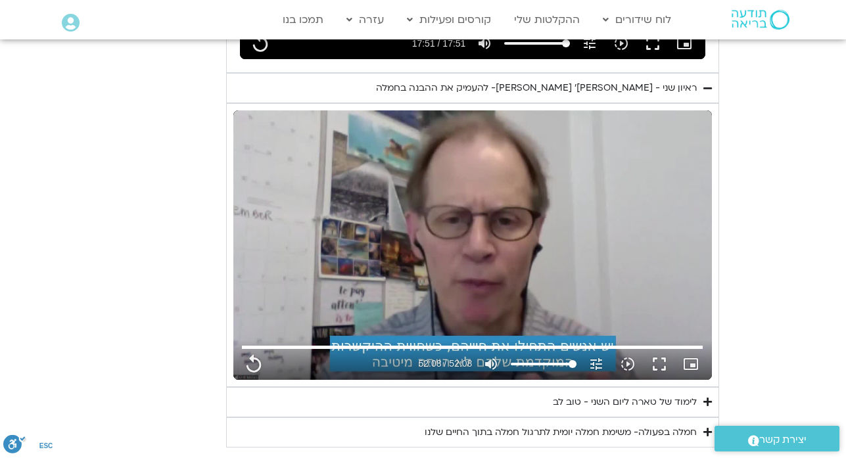
type input "3128.933333"
type input "1071.88"
type input "3128.933333"
type input "1071.88"
type input "3128.933333"
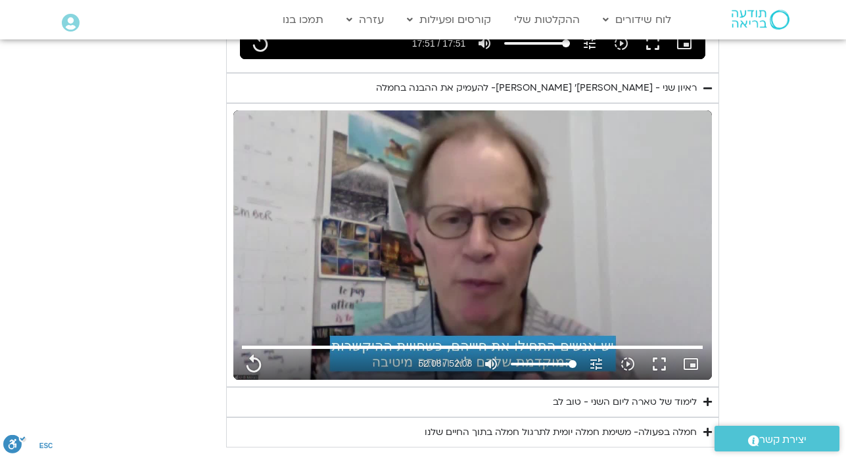
type input "1071.88"
type input "3128.933333"
type input "1071.88"
type input "3128.933333"
type input "1071.88"
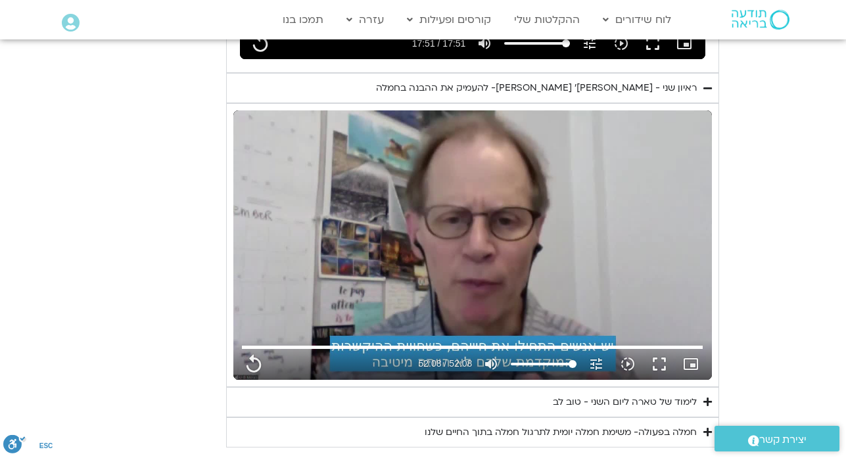
type input "3128.933333"
type input "1071.88"
type input "3128.933333"
type input "1071.88"
type input "3128.933333"
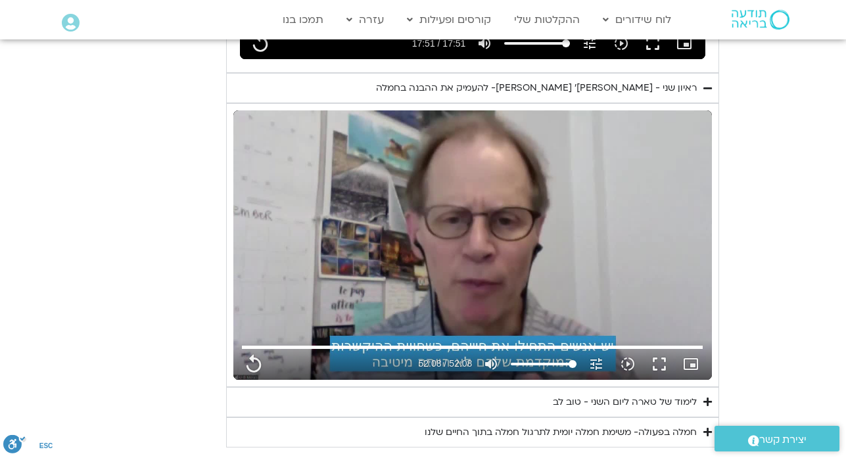
type input "1071.88"
type input "3128.933333"
type input "1071.88"
type input "3128.933333"
type input "1071.88"
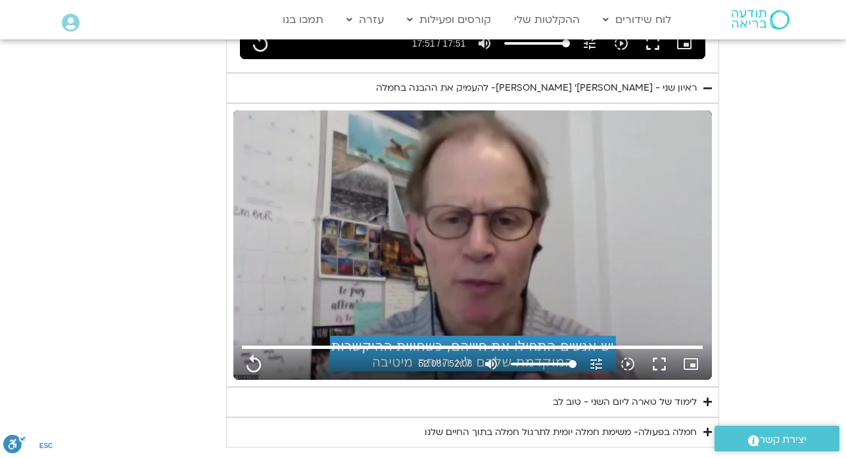
type input "3128.933333"
type input "1071.88"
type input "3128.933333"
type input "1071.88"
type input "3128.933333"
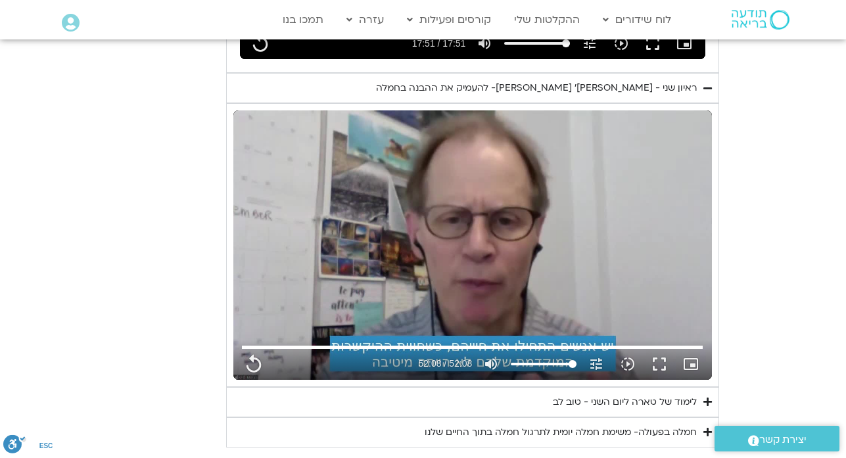
type input "1071.88"
type input "3128.933333"
type input "1071.88"
type input "3128.933333"
type input "1071.88"
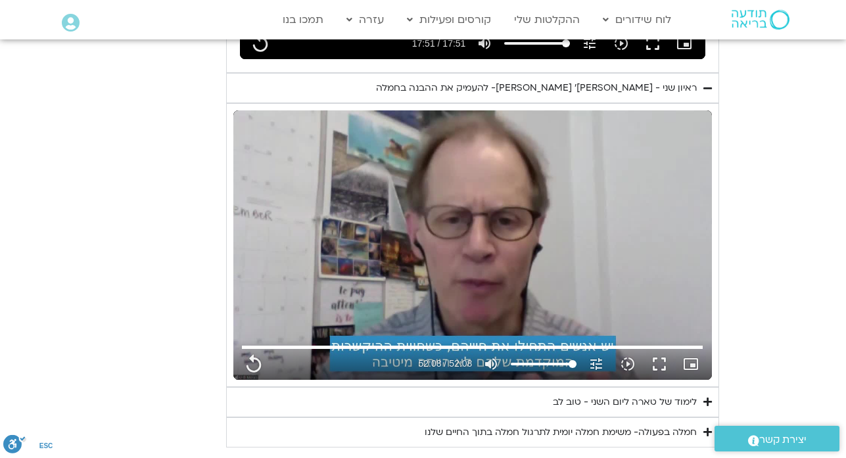
type input "3128.933333"
type input "1071.88"
type input "3128.933333"
type input "1071.88"
type input "3128.933333"
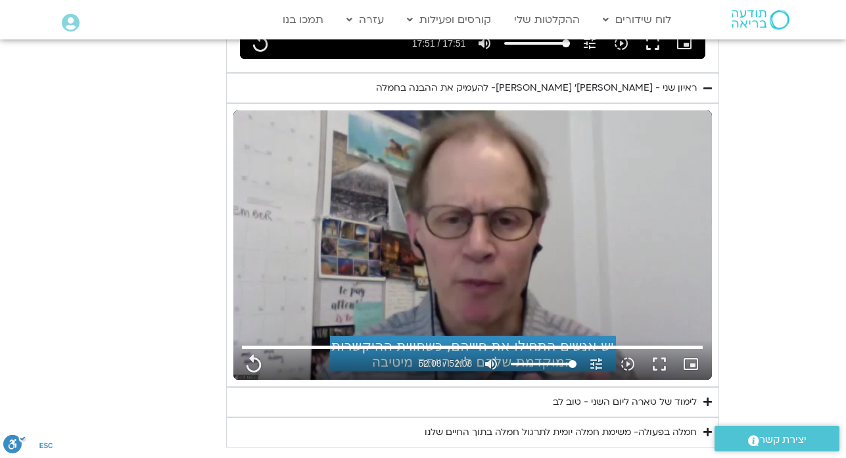
type input "1071.88"
type input "3128.933333"
type input "1071.88"
type input "3128.933333"
type input "1071.88"
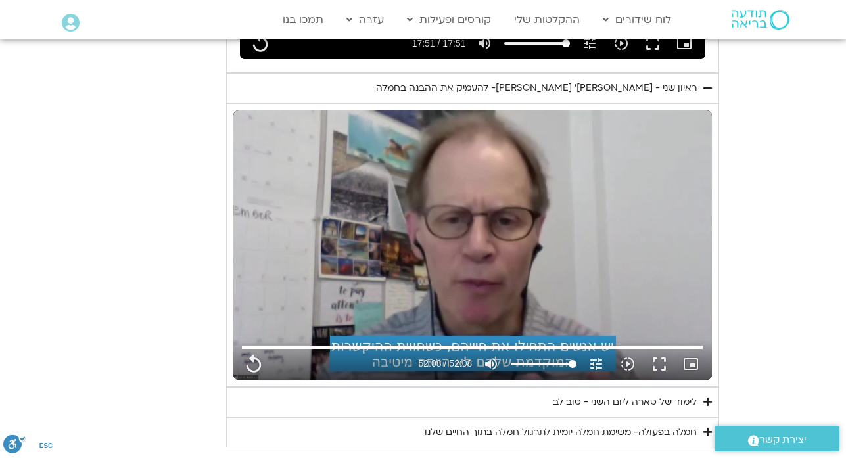
type input "3128.933333"
type input "1071.88"
type input "3128.933333"
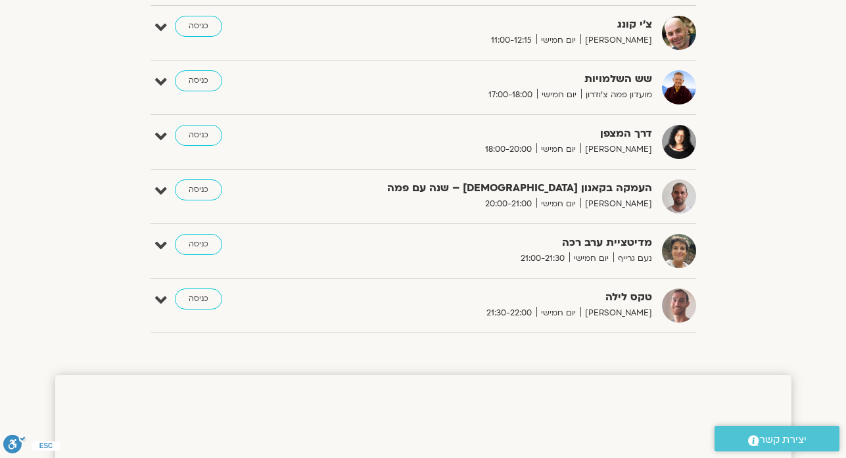
scroll to position [1079, 0]
